Goal: Check status: Check status

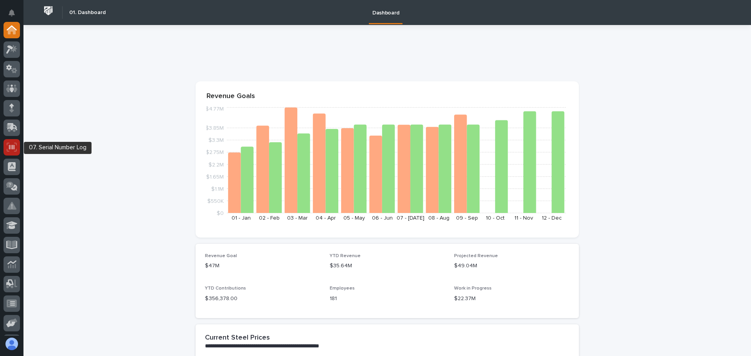
click at [13, 145] on icon at bounding box center [12, 147] width 10 height 9
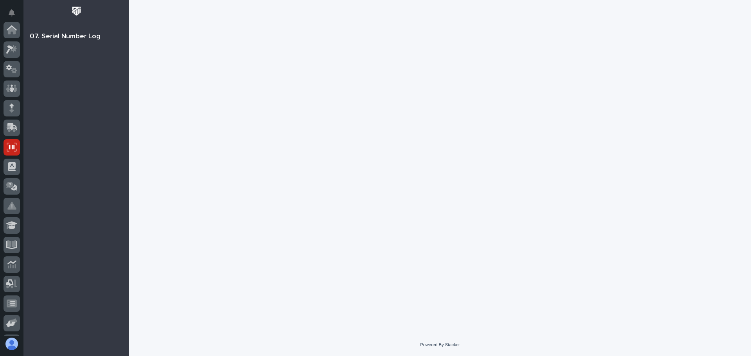
scroll to position [97, 0]
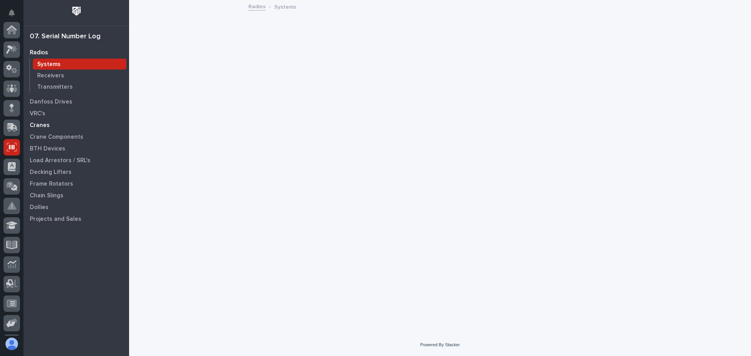
scroll to position [97, 0]
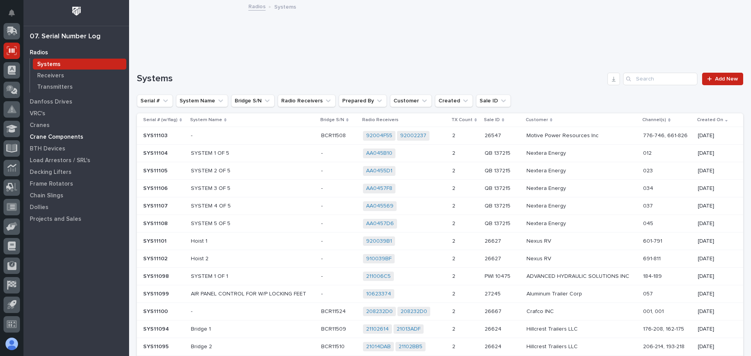
click at [52, 136] on p "Crane Components" at bounding box center [57, 137] width 54 height 7
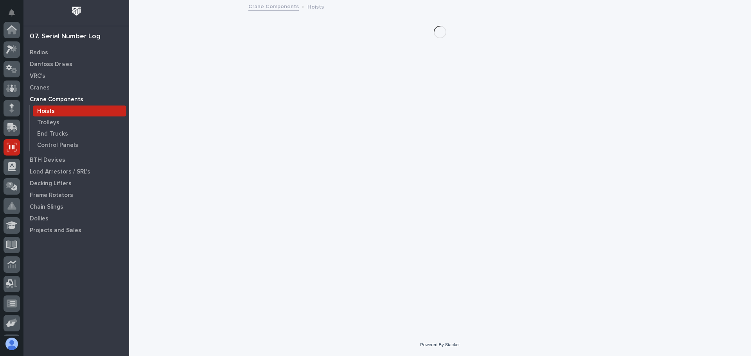
scroll to position [97, 0]
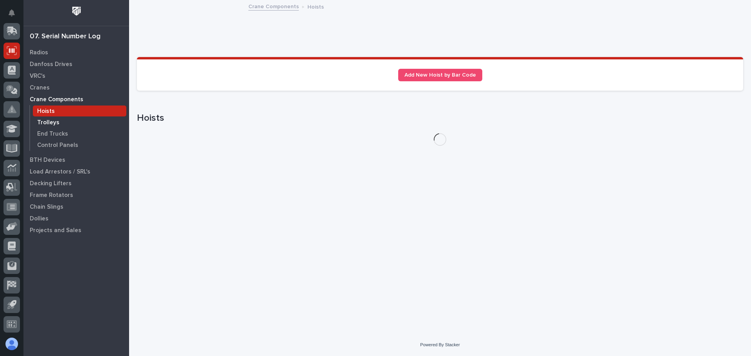
click at [46, 123] on p "Trolleys" at bounding box center [48, 122] width 22 height 7
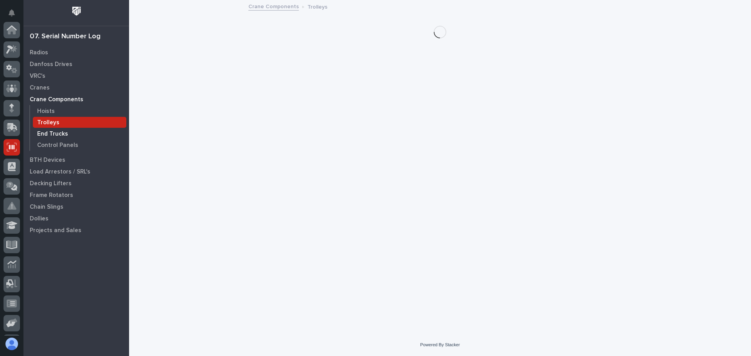
scroll to position [97, 0]
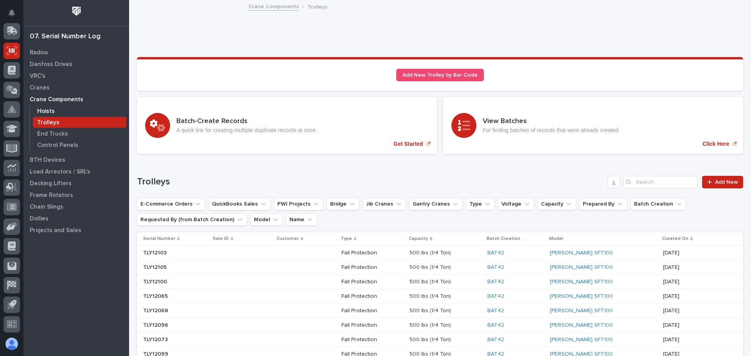
click at [45, 109] on p "Hoists" at bounding box center [46, 111] width 18 height 7
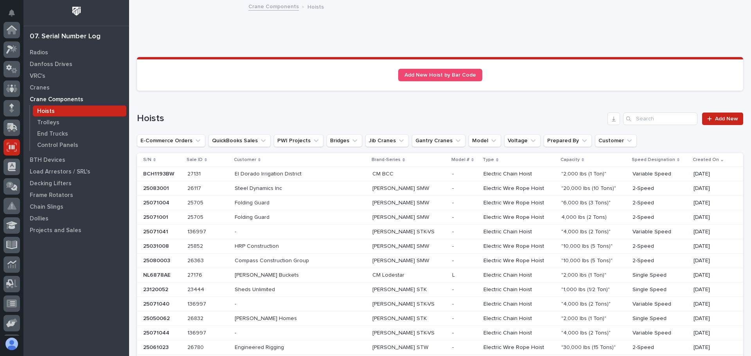
scroll to position [97, 0]
click at [647, 117] on input "Search" at bounding box center [660, 119] width 74 height 13
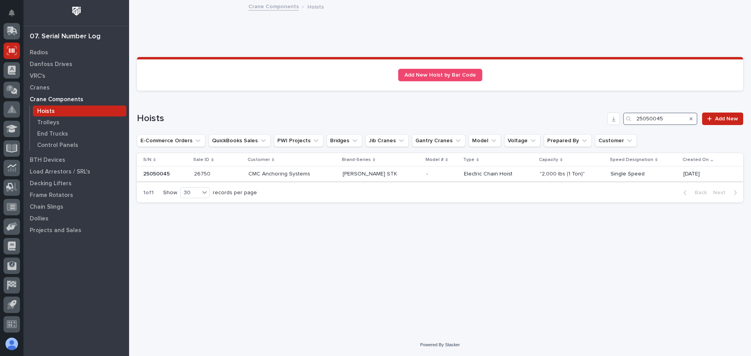
type input "25050045"
click at [320, 174] on p at bounding box center [292, 174] width 88 height 7
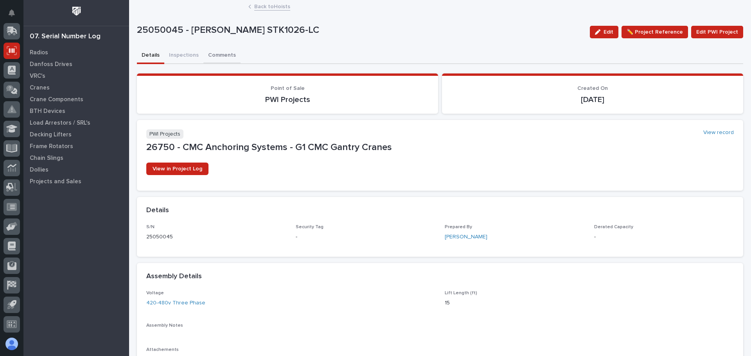
click at [212, 56] on button "Comments" at bounding box center [221, 56] width 37 height 16
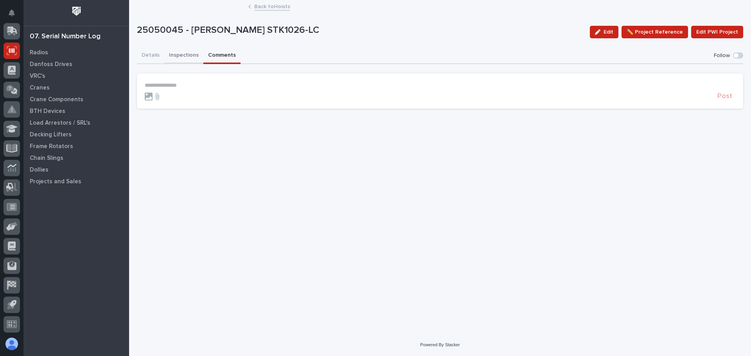
click at [182, 57] on button "Inspections" at bounding box center [183, 56] width 39 height 16
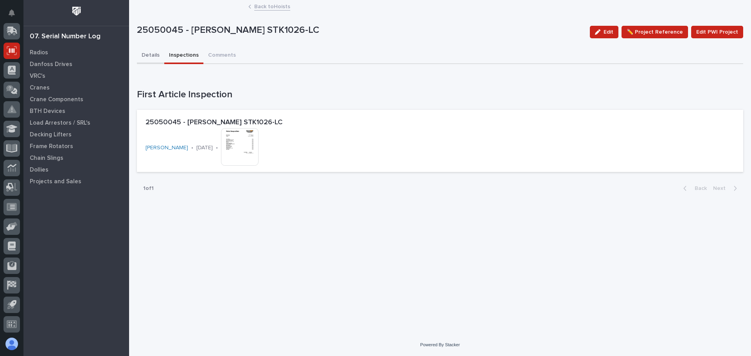
click at [156, 59] on button "Details" at bounding box center [150, 56] width 27 height 16
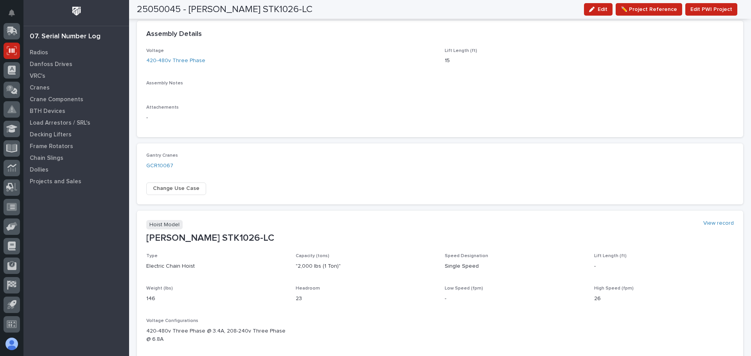
scroll to position [274, 0]
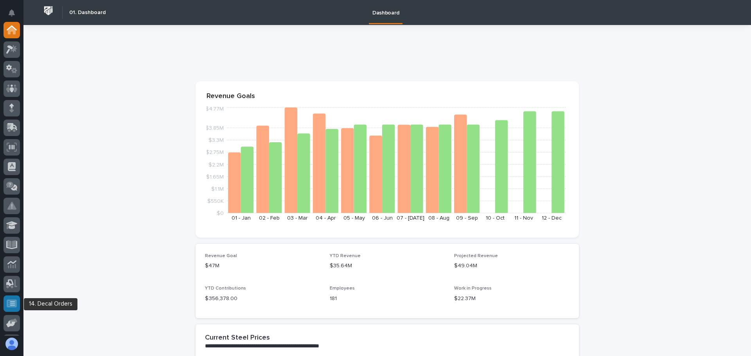
click at [10, 299] on icon at bounding box center [12, 303] width 10 height 9
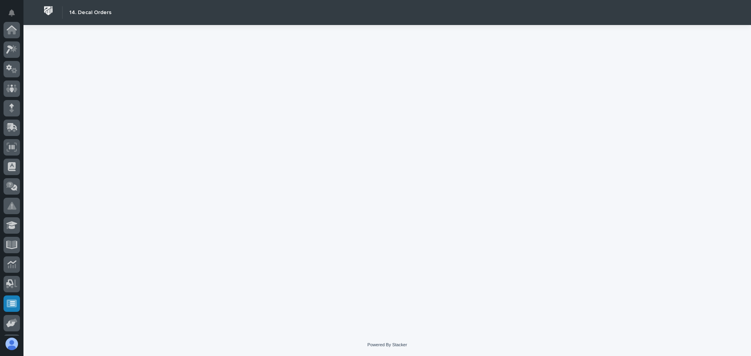
scroll to position [97, 0]
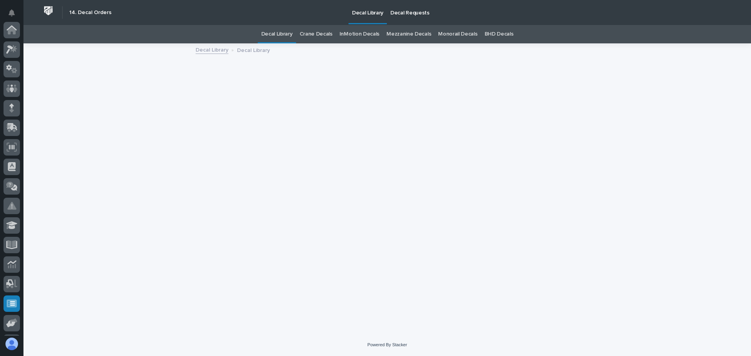
scroll to position [97, 0]
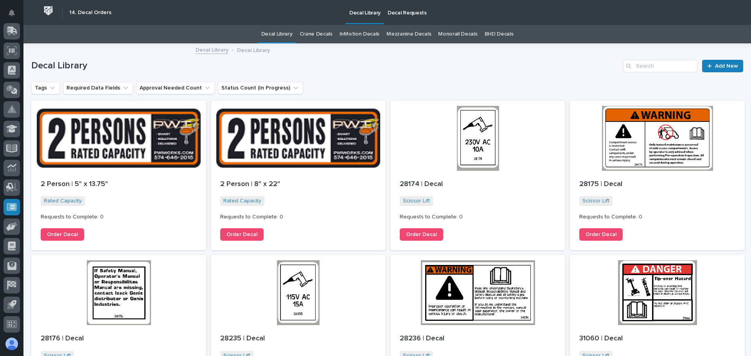
click at [402, 13] on p "Decal Requests" at bounding box center [406, 8] width 39 height 16
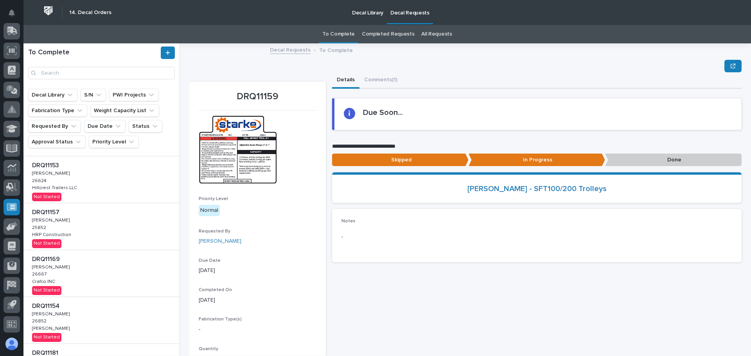
scroll to position [235, 0]
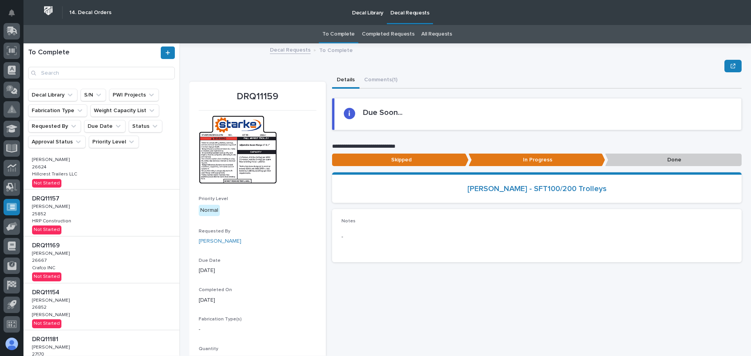
click at [125, 227] on div "DRQ11157 DRQ11157 Adam Yutzy Adam Yutzy 25852 25852 HRP Construction HRP Constr…" at bounding box center [101, 213] width 156 height 47
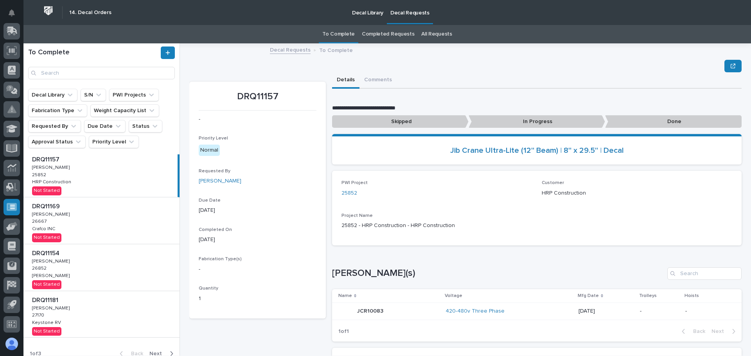
scroll to position [282, 0]
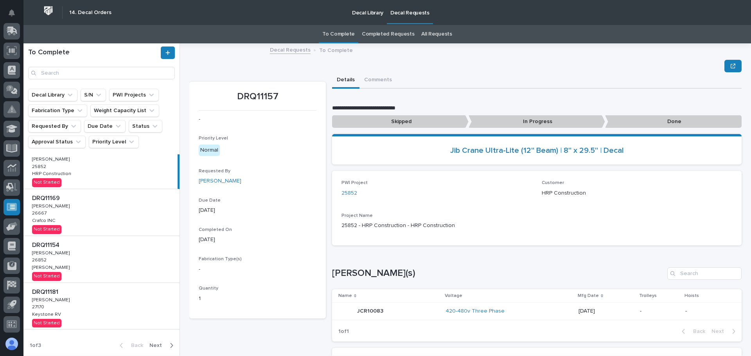
click at [127, 251] on div "DRQ11154 DRQ11154 Adam Yutzy Adam Yutzy 26852 26852 Deloro Stellite Deloro Stel…" at bounding box center [101, 259] width 156 height 47
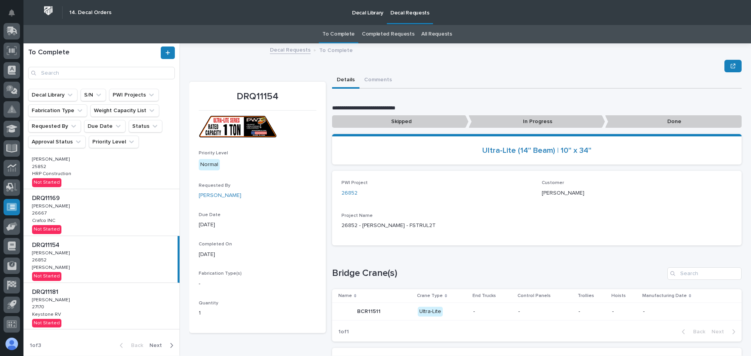
click at [536, 120] on p "In Progress" at bounding box center [536, 121] width 136 height 13
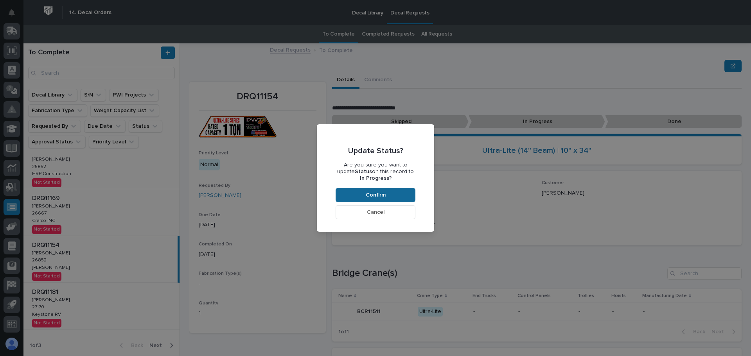
click at [406, 197] on button "Confirm" at bounding box center [375, 195] width 80 height 14
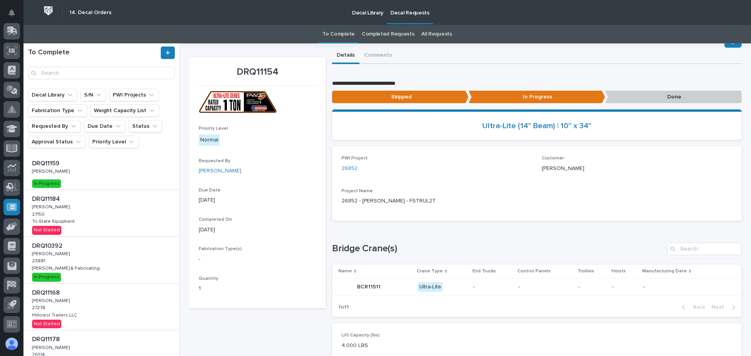
click at [126, 206] on div "DRQ11184 DRQ11184 Ken Overmyer Ken Overmyer 27150 27150 Tri-State Equipment Tri…" at bounding box center [101, 213] width 156 height 47
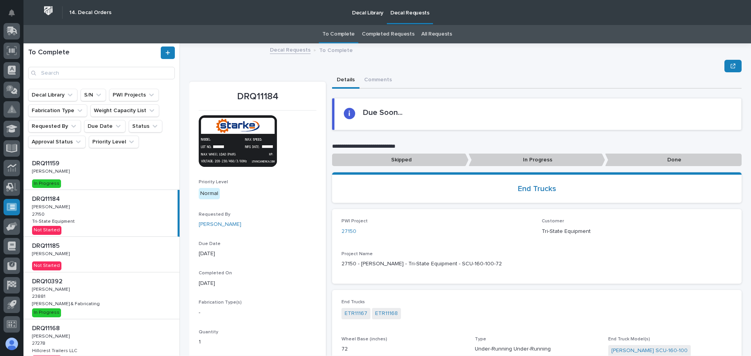
click at [539, 159] on p "In Progress" at bounding box center [536, 160] width 136 height 13
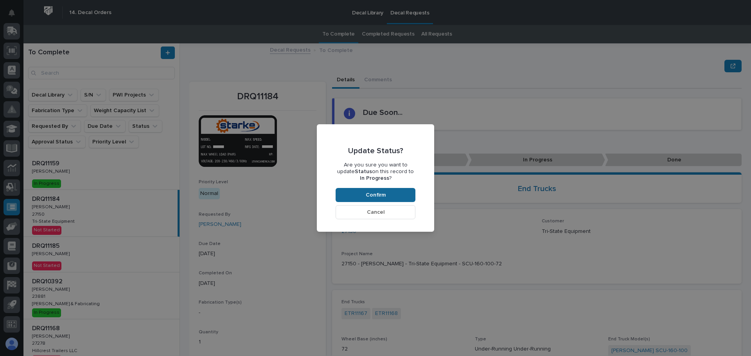
click at [401, 194] on button "Confirm" at bounding box center [375, 195] width 80 height 14
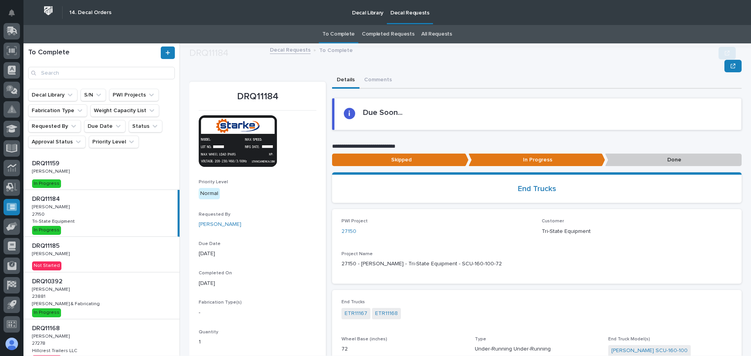
scroll to position [47, 0]
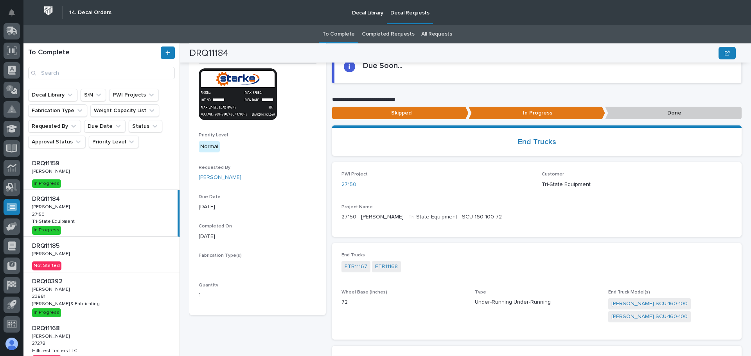
click at [97, 265] on div "DRQ11185 DRQ11185 Ken Overmyer Ken Overmyer Not Started" at bounding box center [101, 254] width 156 height 35
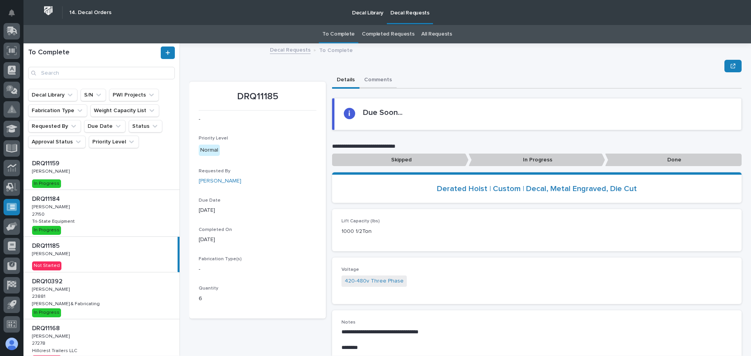
click at [386, 77] on button "Comments" at bounding box center [377, 80] width 37 height 16
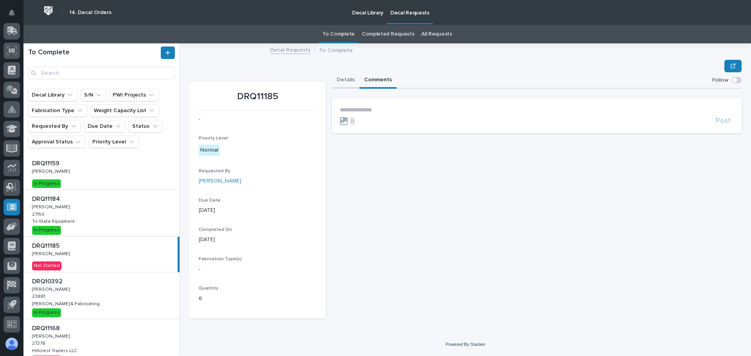
click at [339, 81] on button "Details" at bounding box center [345, 80] width 27 height 16
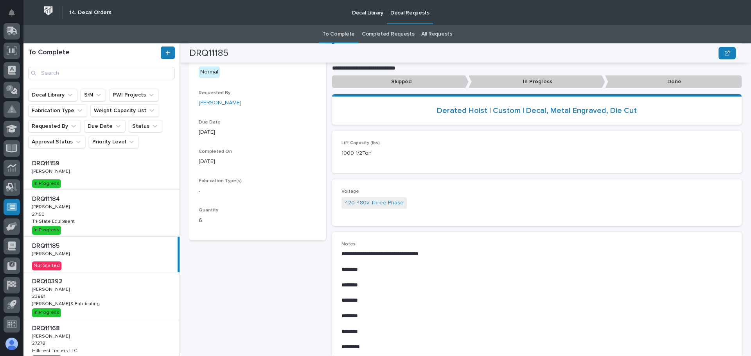
scroll to position [195, 0]
